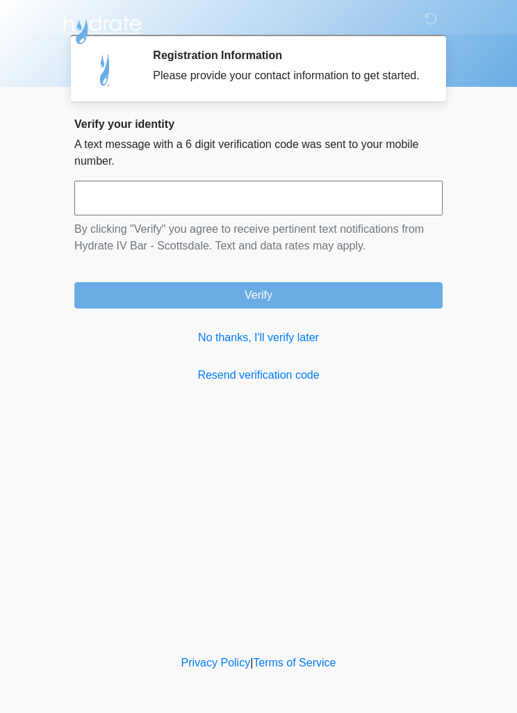
click at [262, 216] on input "text" at bounding box center [258, 198] width 369 height 35
type input "******"
click at [313, 292] on form "****** By clicking "Verify" you agree to receive pertinent text notifications f…" at bounding box center [258, 245] width 369 height 128
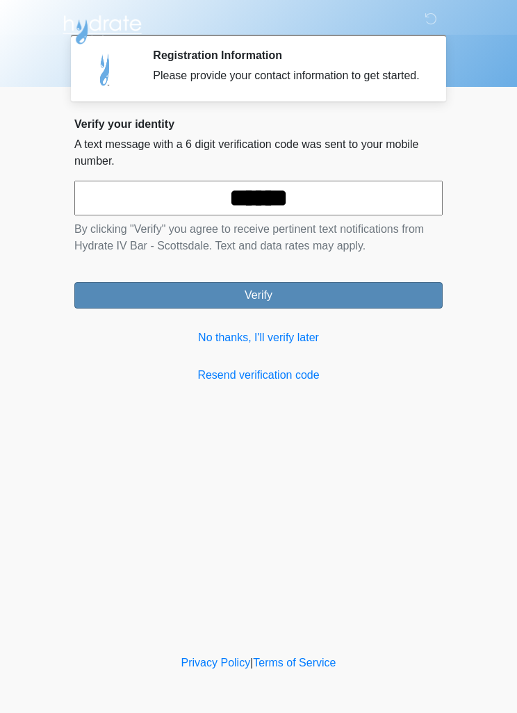
click at [270, 307] on button "Verify" at bounding box center [258, 295] width 369 height 26
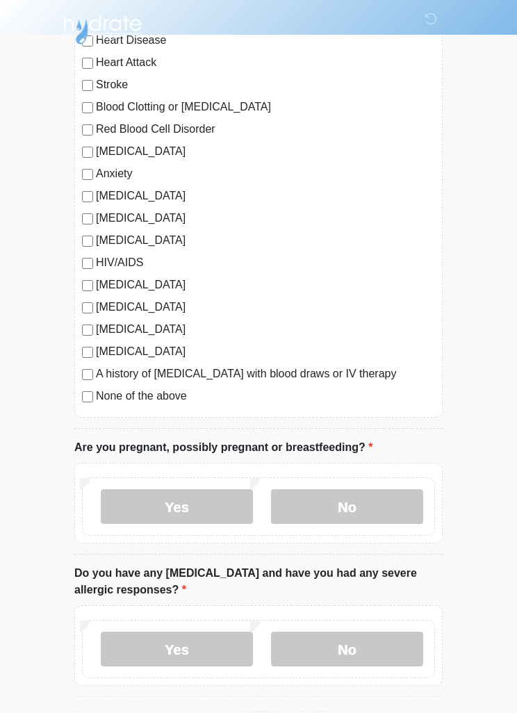
scroll to position [166, 0]
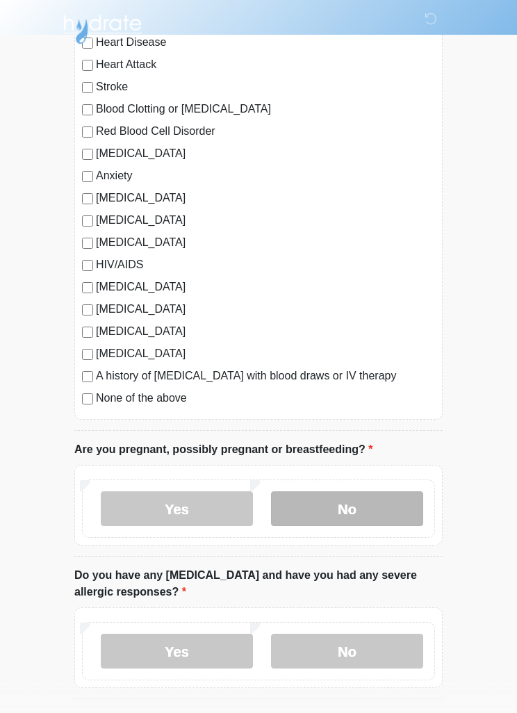
click at [375, 510] on label "No" at bounding box center [347, 509] width 152 height 35
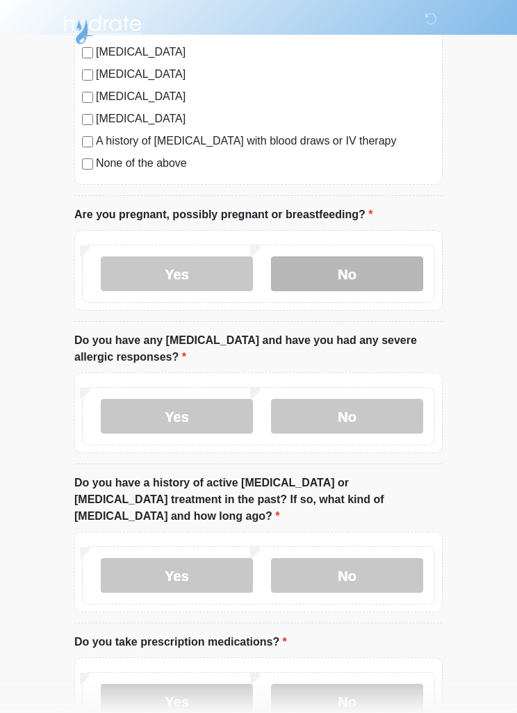
scroll to position [408, 0]
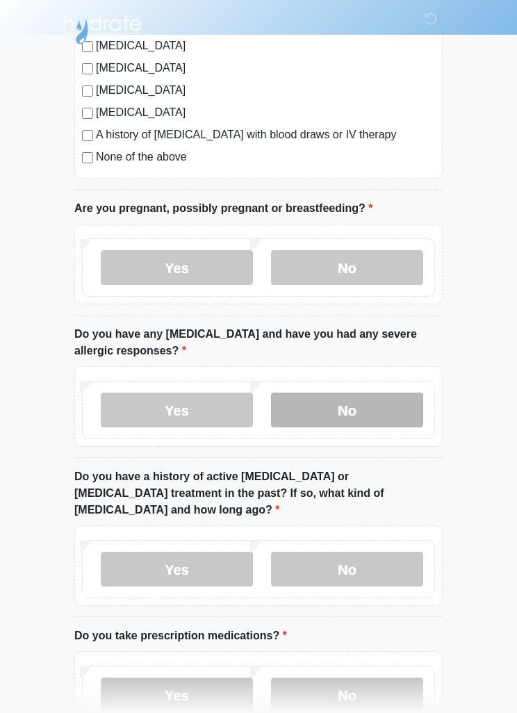
click at [369, 412] on label "No" at bounding box center [347, 410] width 152 height 35
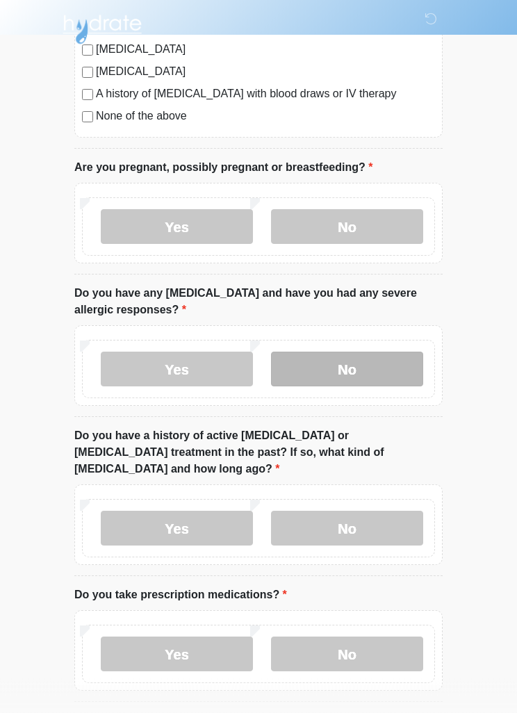
scroll to position [510, 0]
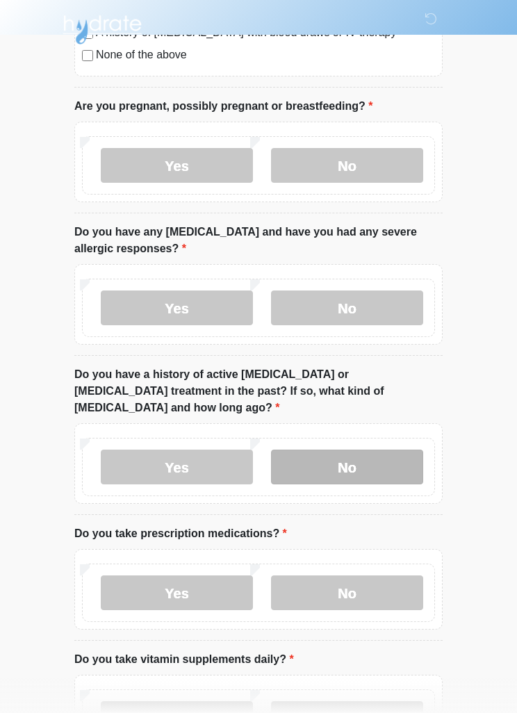
click at [389, 450] on label "No" at bounding box center [347, 467] width 152 height 35
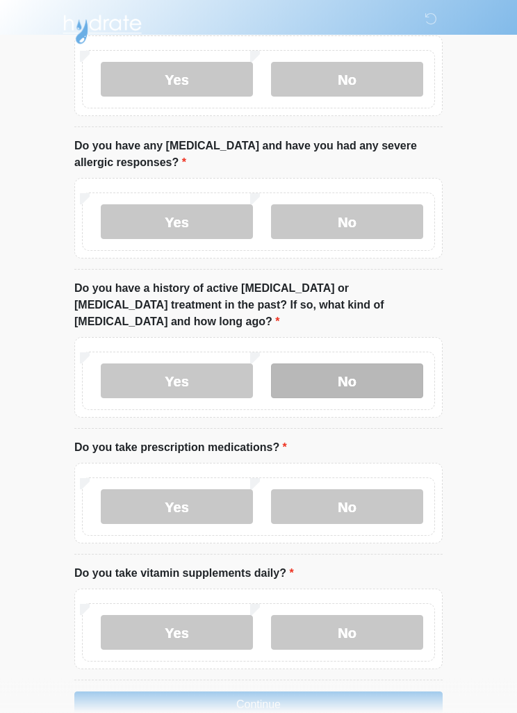
scroll to position [613, 0]
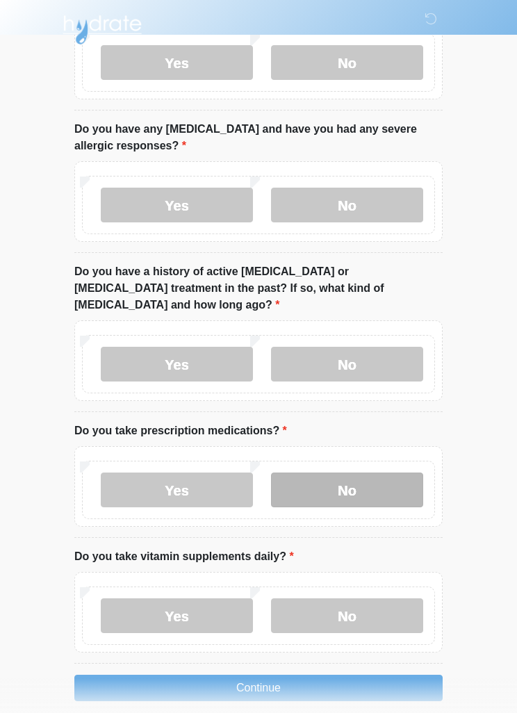
click at [371, 473] on label "No" at bounding box center [347, 490] width 152 height 35
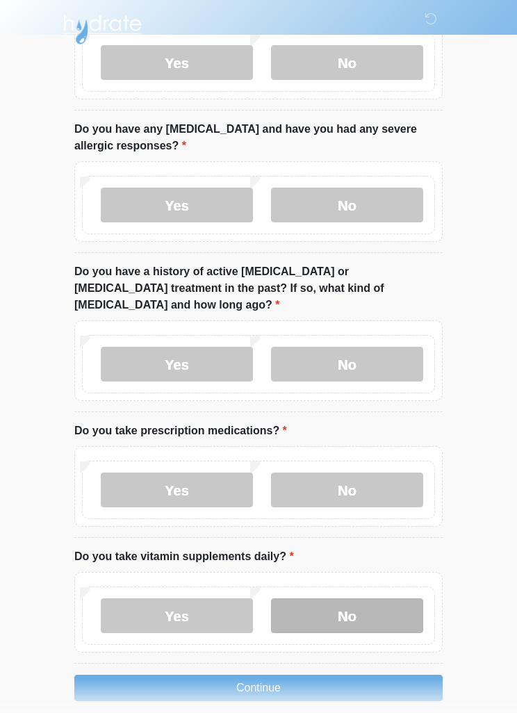
click at [362, 599] on label "No" at bounding box center [347, 616] width 152 height 35
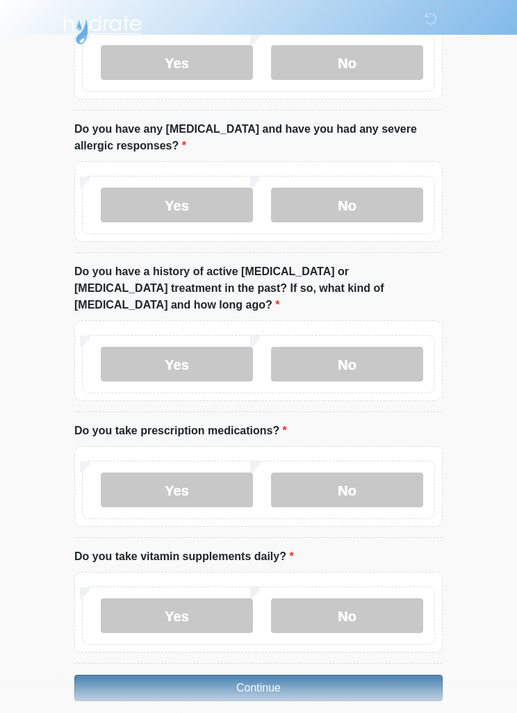
click at [280, 675] on button "Continue" at bounding box center [258, 688] width 369 height 26
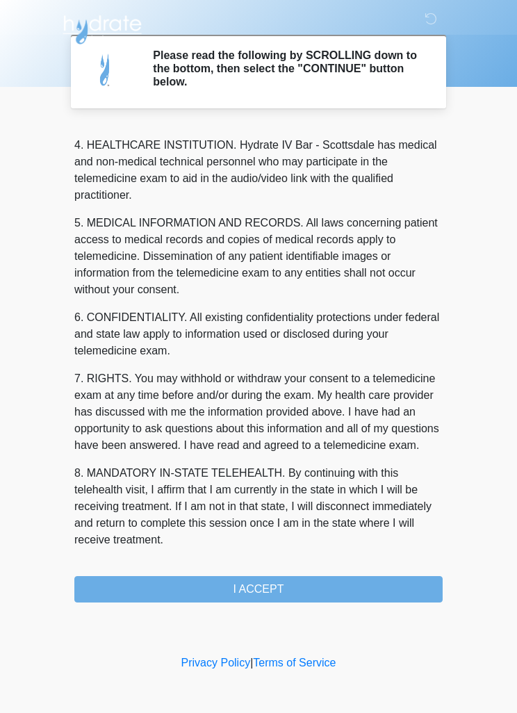
scroll to position [388, 0]
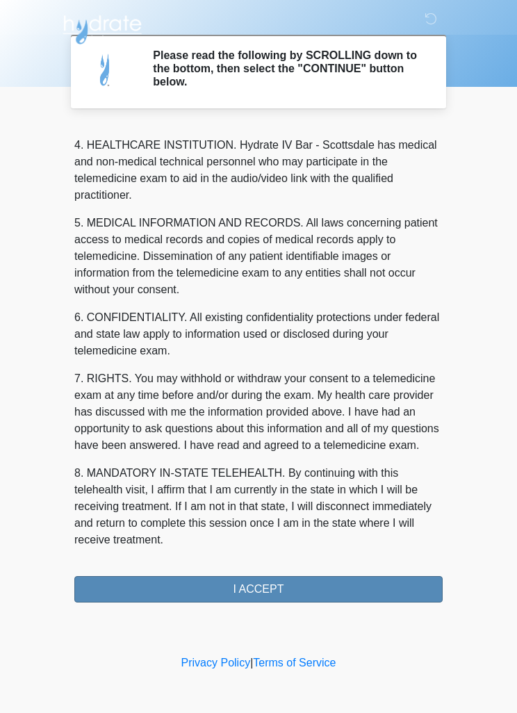
click at [300, 592] on button "I ACCEPT" at bounding box center [258, 589] width 369 height 26
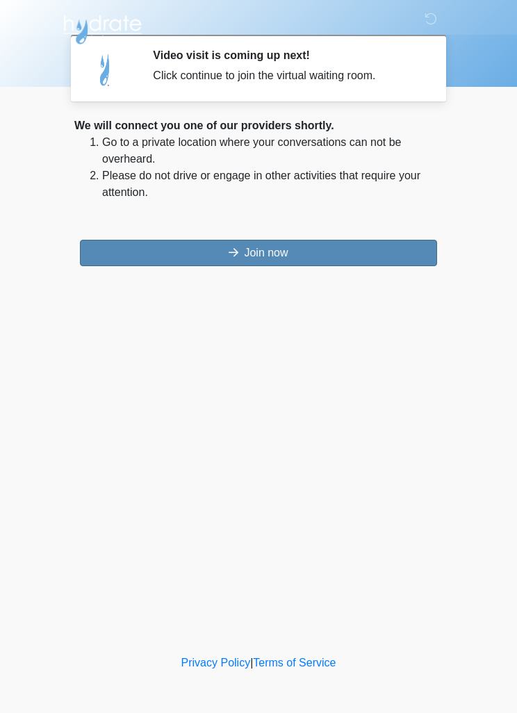
click at [375, 244] on button "Join now" at bounding box center [258, 253] width 357 height 26
